Goal: Transaction & Acquisition: Obtain resource

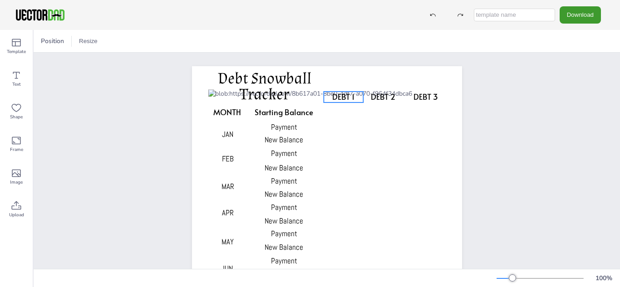
click at [353, 98] on span "DEBT 1" at bounding box center [343, 96] width 22 height 11
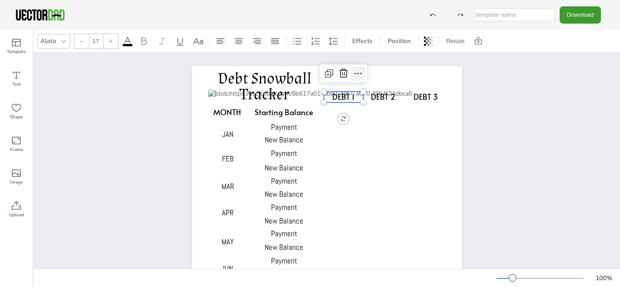
click at [353, 75] on icon at bounding box center [358, 73] width 11 height 11
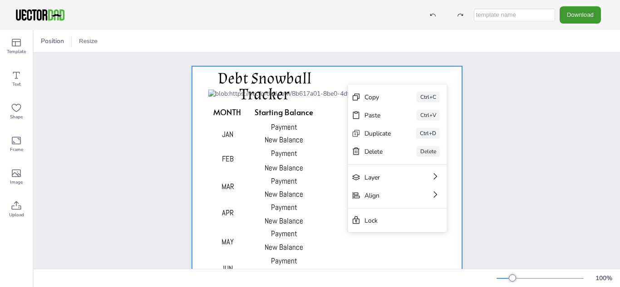
click at [396, 78] on div at bounding box center [327, 257] width 270 height 382
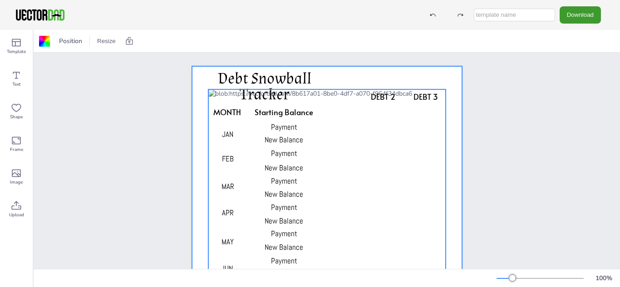
click at [353, 97] on div at bounding box center [326, 265] width 237 height 353
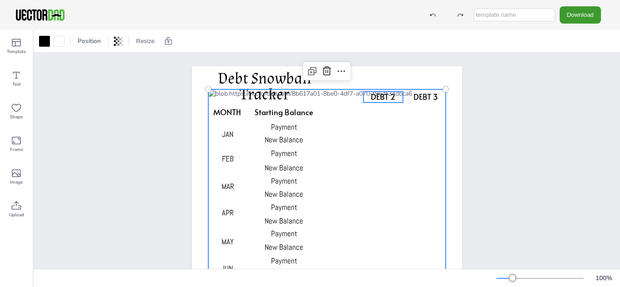
click at [374, 97] on span "DEBT 2" at bounding box center [383, 96] width 25 height 11
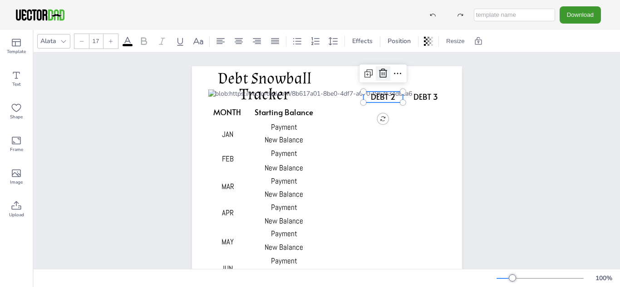
click at [379, 75] on icon at bounding box center [383, 73] width 11 height 11
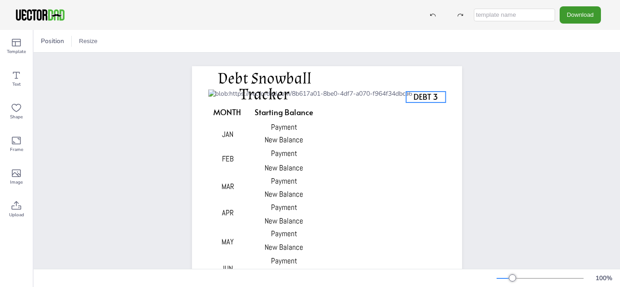
click at [422, 96] on span "DEBT 3" at bounding box center [425, 96] width 25 height 11
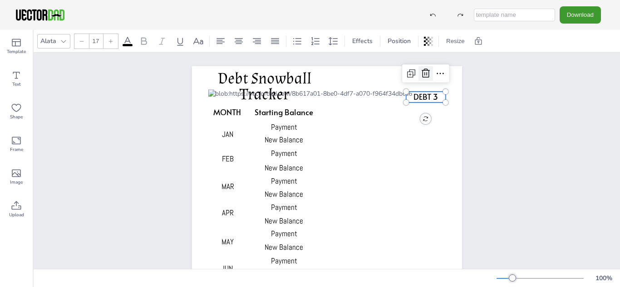
click at [425, 73] on icon at bounding box center [425, 73] width 11 height 11
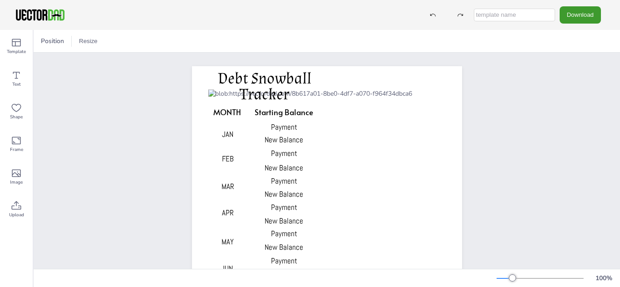
click at [550, 16] on input "text" at bounding box center [514, 15] width 81 height 13
type input "Debr"
type input "Debt Snowball"
click at [584, 19] on button "Download" at bounding box center [579, 14] width 41 height 17
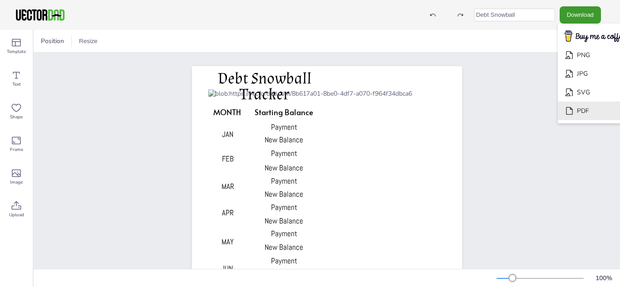
click at [581, 115] on li "PDF" at bounding box center [595, 111] width 74 height 19
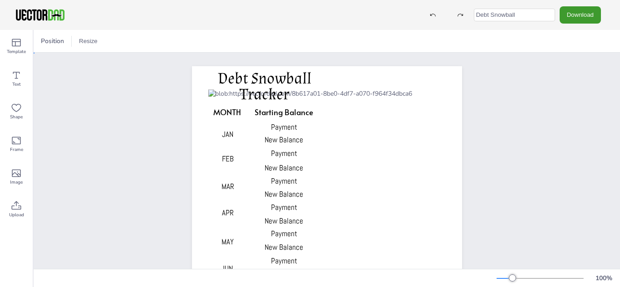
click at [619, 146] on div "MONTH Starting Balance Payment New Balance Payment New Balance Payment Payment …" at bounding box center [327, 257] width 586 height 409
